Goal: Navigation & Orientation: Find specific page/section

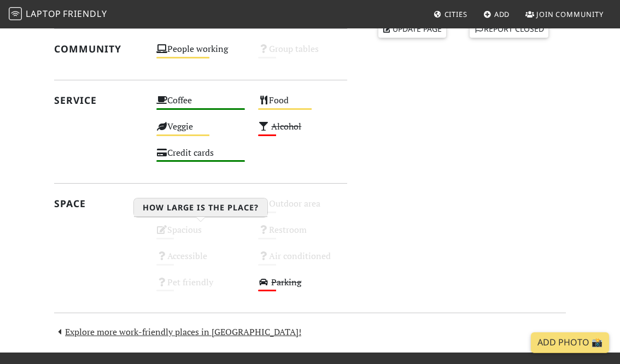
scroll to position [595, 0]
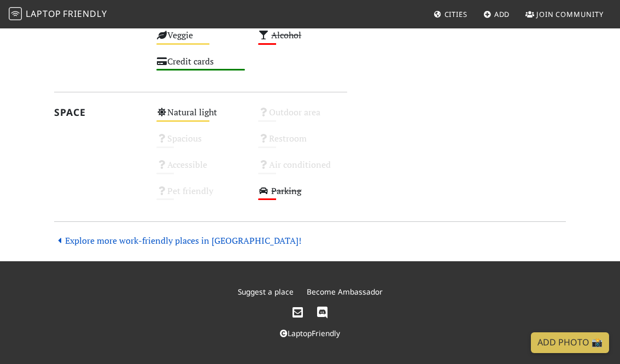
click at [186, 243] on link "Explore more work-friendly places in [GEOGRAPHIC_DATA]!" at bounding box center [177, 241] width 247 height 12
click at [181, 241] on link "Explore more work-friendly places in [GEOGRAPHIC_DATA]!" at bounding box center [177, 241] width 247 height 12
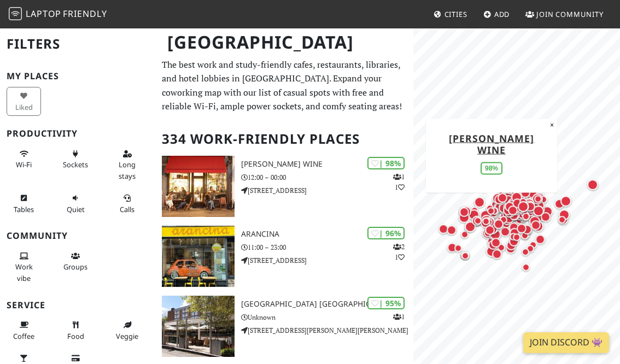
scroll to position [20, 0]
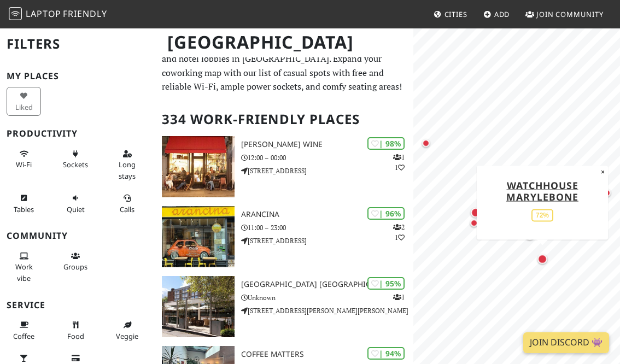
click at [541, 257] on div "Map marker" at bounding box center [542, 259] width 10 height 10
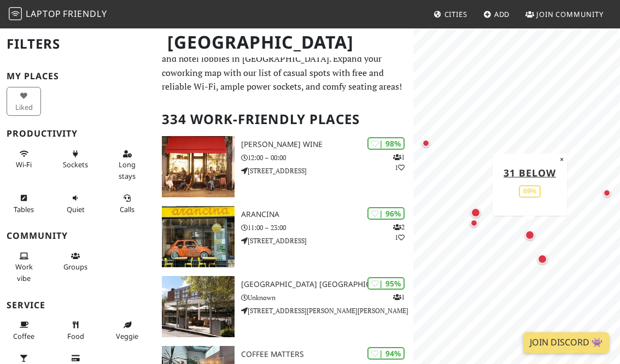
click at [528, 237] on div "Map marker" at bounding box center [530, 235] width 10 height 10
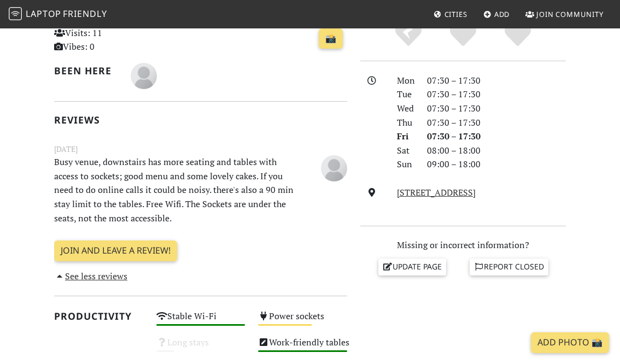
scroll to position [276, 0]
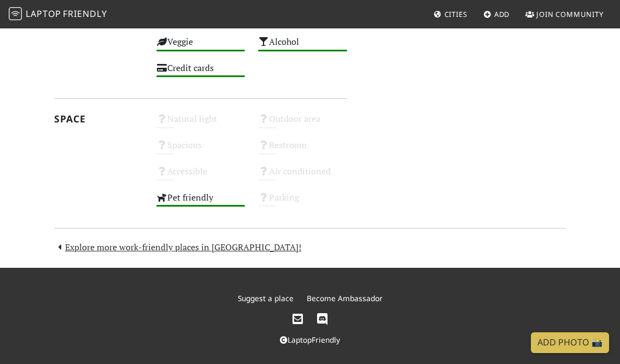
scroll to position [590, 0]
